Goal: Information Seeking & Learning: Compare options

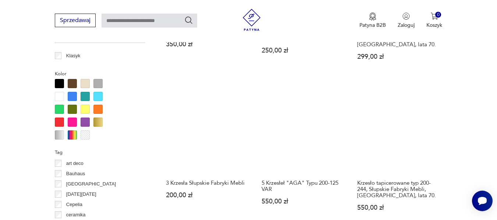
scroll to position [688, 0]
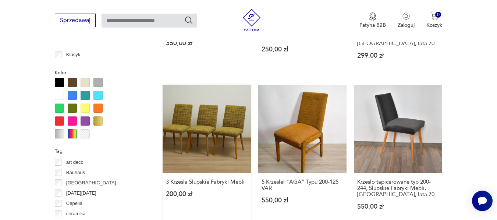
click at [200, 114] on link "3 Krzesła Słupskie Fabryki Mebli 200,00 zł" at bounding box center [207, 155] width 88 height 140
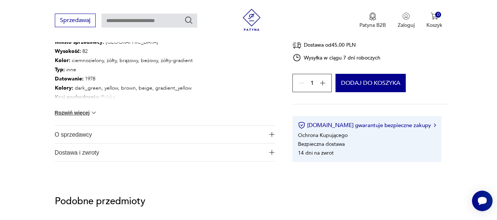
scroll to position [427, 0]
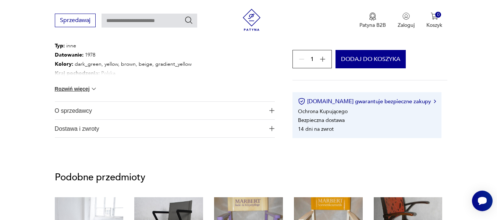
click at [200, 114] on span "O sprzedawcy" at bounding box center [160, 111] width 210 height 18
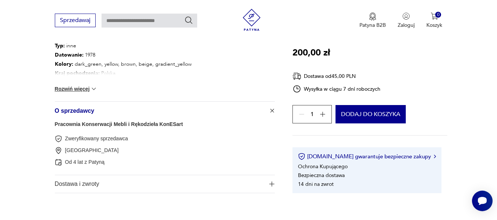
click at [200, 114] on span "O sprzedawcy" at bounding box center [160, 111] width 210 height 18
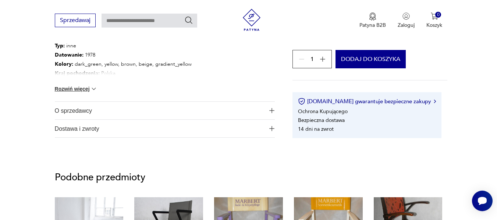
click at [81, 87] on button "Rozwiń więcej" at bounding box center [76, 88] width 43 height 7
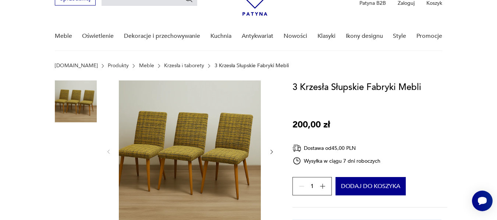
scroll to position [15, 0]
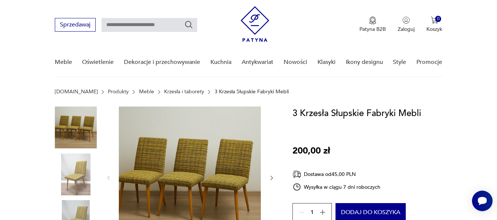
click at [83, 170] on img at bounding box center [76, 175] width 42 height 42
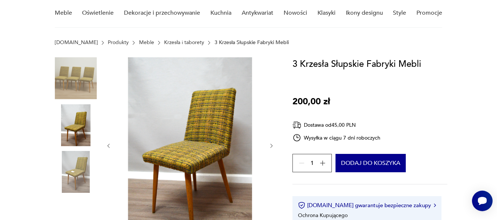
scroll to position [74, 0]
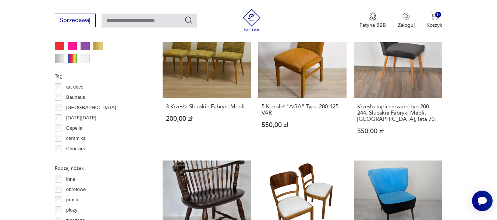
scroll to position [697, 0]
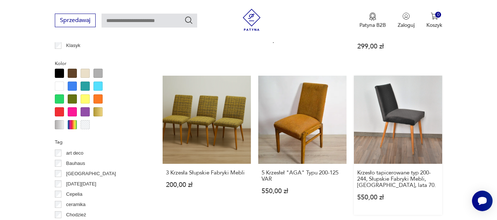
click at [398, 94] on link "Krzesło tapicerowane typ 200-244, Słupskie Fabryki Mebli, Polska, lata 70. 550,…" at bounding box center [398, 146] width 88 height 140
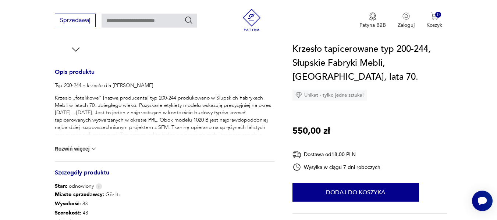
scroll to position [294, 0]
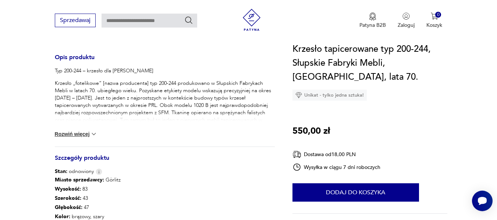
click at [79, 135] on button "Rozwiń więcej" at bounding box center [76, 134] width 43 height 7
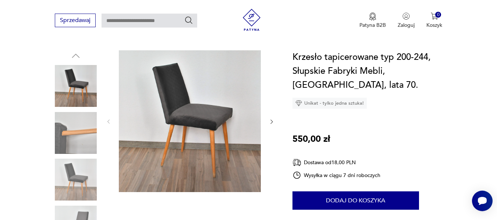
scroll to position [74, 0]
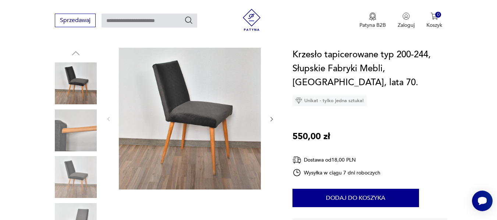
click at [177, 113] on img at bounding box center [190, 119] width 142 height 142
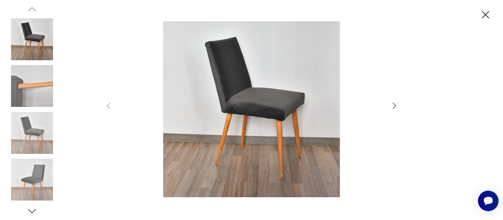
click at [240, 116] on img at bounding box center [251, 109] width 262 height 176
click at [486, 16] on icon "button" at bounding box center [485, 14] width 7 height 7
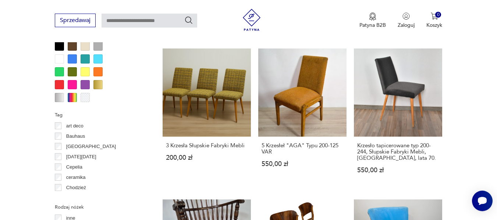
scroll to position [727, 0]
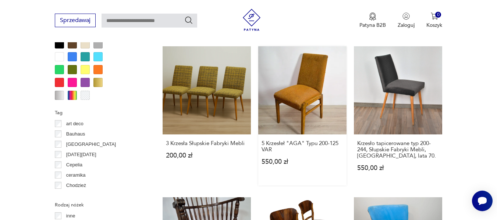
click at [311, 66] on link "5 Krzesłeł "AGA" Typu 200-125 VAR 550,00 zł" at bounding box center [302, 116] width 88 height 140
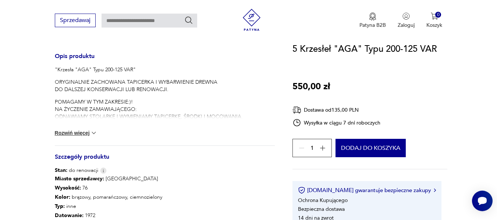
scroll to position [294, 0]
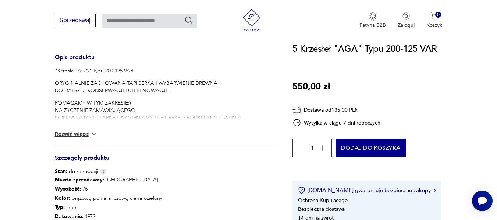
click at [77, 133] on button "Rozwiń więcej" at bounding box center [76, 134] width 43 height 7
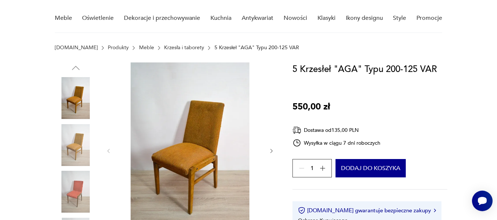
scroll to position [74, 0]
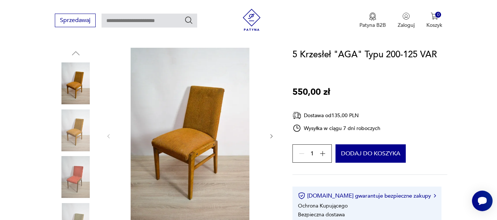
click at [271, 136] on icon "button" at bounding box center [272, 137] width 6 height 6
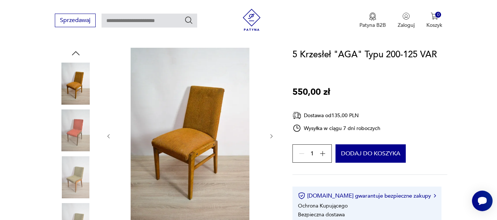
click at [271, 136] on icon "button" at bounding box center [272, 137] width 6 height 6
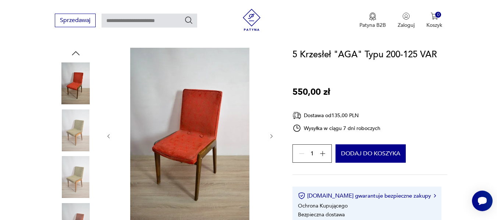
click at [271, 136] on icon "button" at bounding box center [272, 137] width 6 height 6
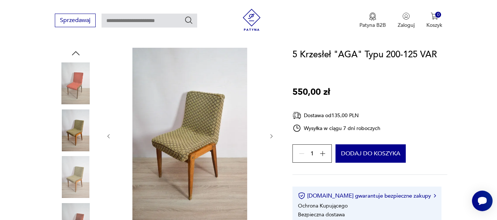
click at [271, 136] on icon "button" at bounding box center [272, 137] width 6 height 6
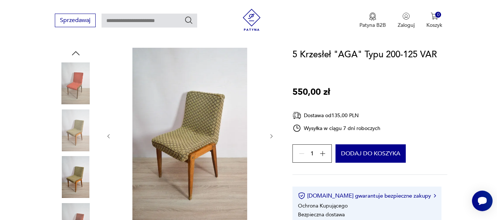
click at [271, 136] on icon "button" at bounding box center [272, 137] width 6 height 6
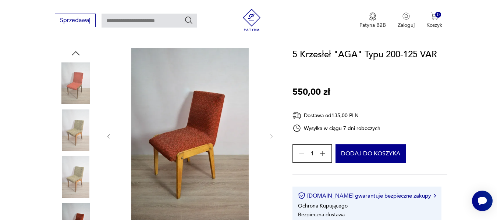
click at [109, 138] on icon "button" at bounding box center [109, 137] width 6 height 6
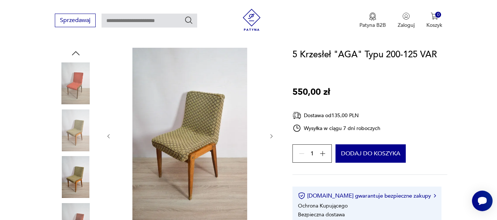
click at [109, 138] on icon "button" at bounding box center [109, 137] width 6 height 6
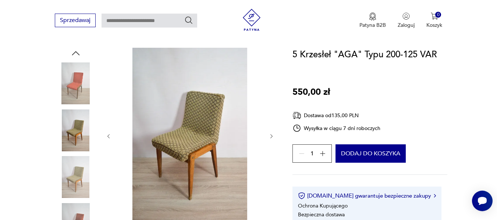
click at [109, 138] on icon "button" at bounding box center [109, 137] width 6 height 6
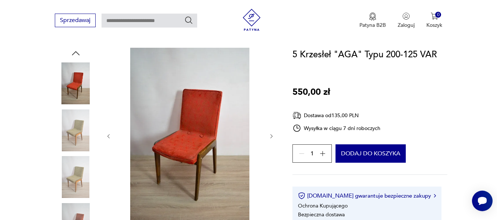
click at [186, 135] on img at bounding box center [190, 136] width 142 height 176
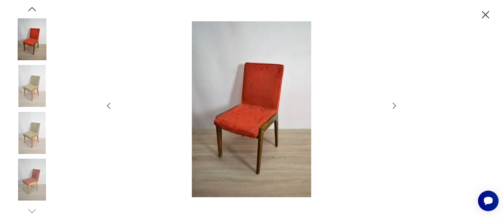
click at [245, 120] on img at bounding box center [251, 109] width 262 height 176
click at [394, 105] on icon "button" at bounding box center [394, 106] width 9 height 9
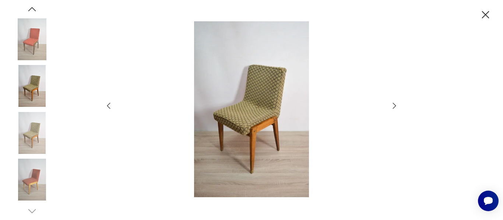
click at [394, 105] on icon "button" at bounding box center [394, 106] width 9 height 9
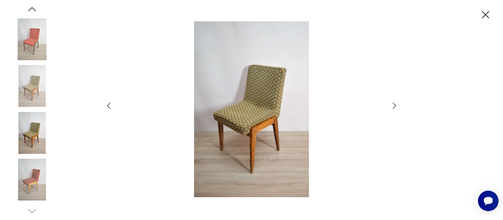
click at [394, 105] on icon "button" at bounding box center [394, 106] width 9 height 9
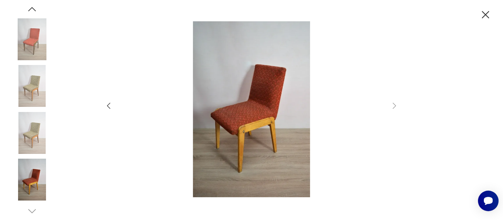
click at [486, 18] on icon "button" at bounding box center [485, 14] width 13 height 13
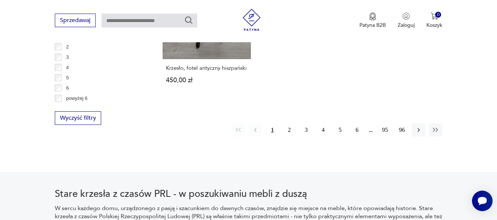
scroll to position [1128, 0]
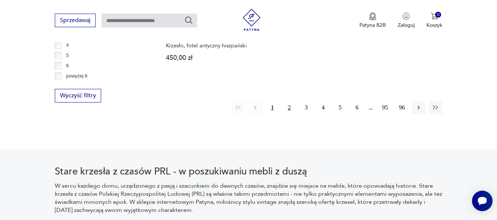
click at [291, 103] on button "2" at bounding box center [289, 107] width 13 height 13
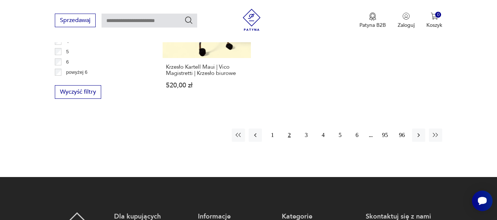
scroll to position [1138, 0]
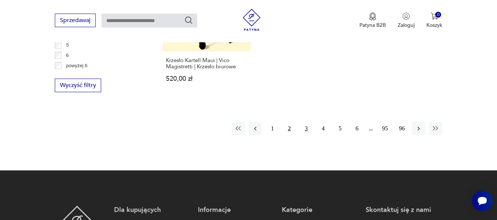
click at [307, 122] on button "3" at bounding box center [306, 128] width 13 height 13
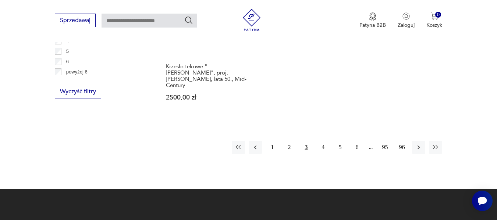
scroll to position [1138, 0]
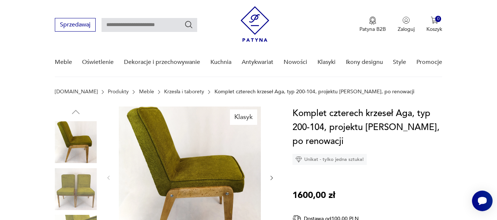
scroll to position [74, 0]
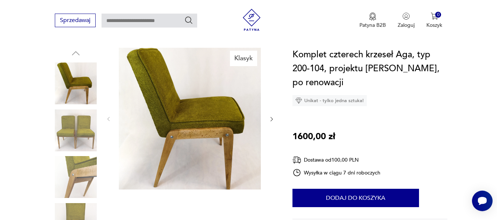
click at [66, 130] on img at bounding box center [76, 131] width 42 height 42
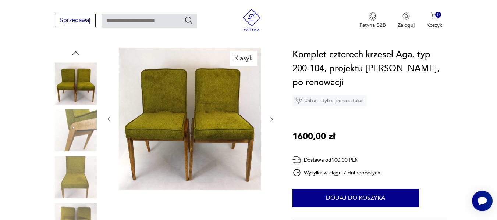
click at [160, 132] on img at bounding box center [190, 119] width 142 height 142
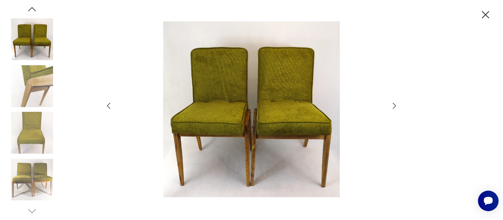
click at [308, 131] on img at bounding box center [251, 109] width 262 height 176
click at [397, 106] on icon "button" at bounding box center [394, 106] width 9 height 9
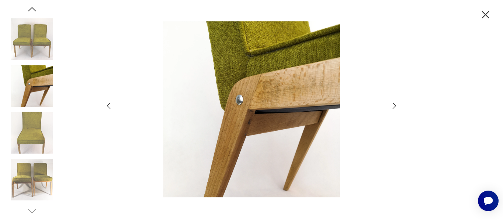
click at [397, 106] on icon "button" at bounding box center [394, 106] width 9 height 9
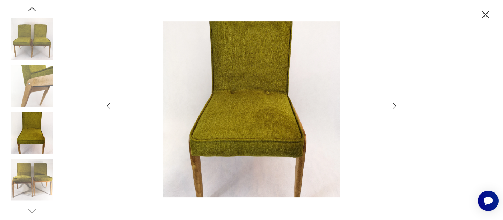
click at [397, 106] on icon "button" at bounding box center [394, 106] width 9 height 9
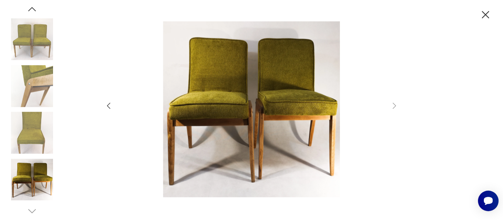
click at [28, 177] on img at bounding box center [32, 180] width 42 height 42
click at [230, 123] on img at bounding box center [251, 109] width 262 height 176
click at [488, 18] on icon "button" at bounding box center [485, 14] width 7 height 7
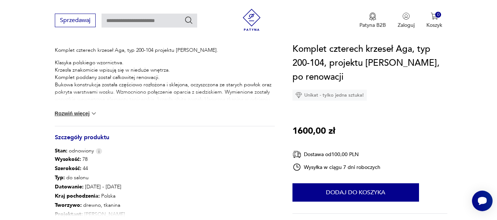
scroll to position [324, 0]
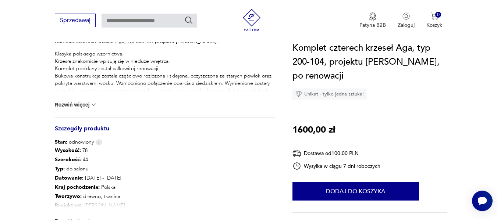
click at [78, 106] on button "Rozwiń więcej" at bounding box center [76, 104] width 43 height 7
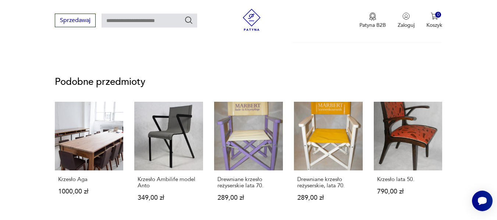
scroll to position [677, 0]
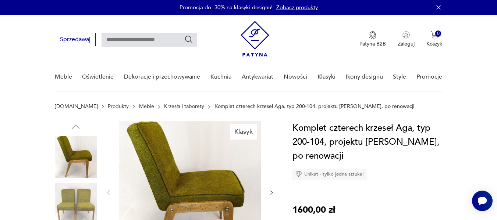
click at [171, 39] on input "text" at bounding box center [150, 40] width 96 height 14
type input "******"
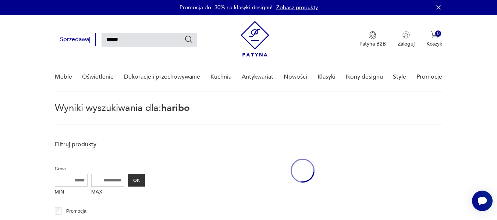
scroll to position [26, 0]
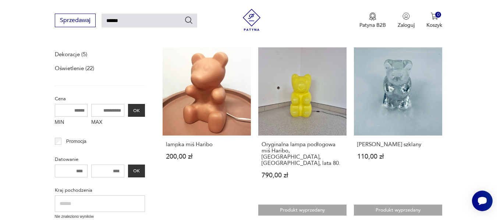
scroll to position [100, 0]
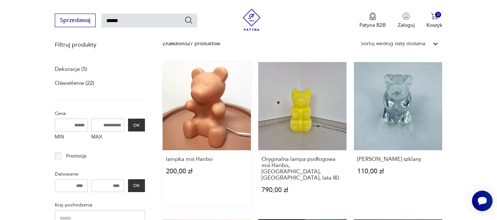
click at [210, 111] on link "lampka miś Haribo 200,00 zł" at bounding box center [207, 135] width 88 height 146
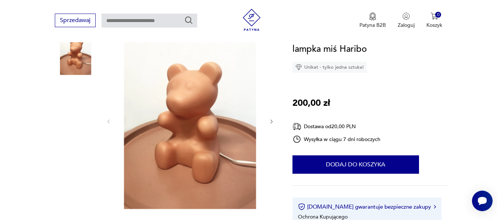
scroll to position [74, 0]
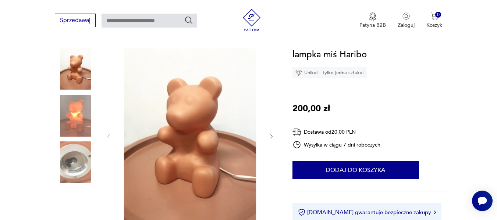
click at [78, 118] on img at bounding box center [76, 116] width 42 height 42
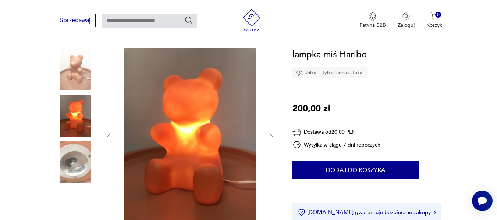
click at [68, 70] on img at bounding box center [76, 69] width 42 height 42
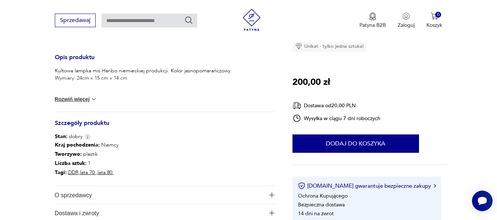
scroll to position [280, 0]
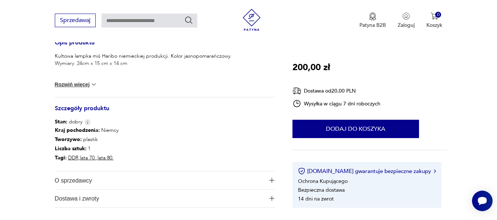
click at [77, 84] on button "Rozwiń więcej" at bounding box center [76, 84] width 43 height 7
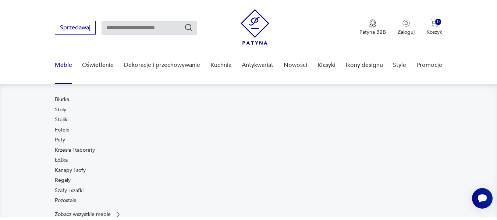
scroll to position [0, 0]
